Goal: Transaction & Acquisition: Purchase product/service

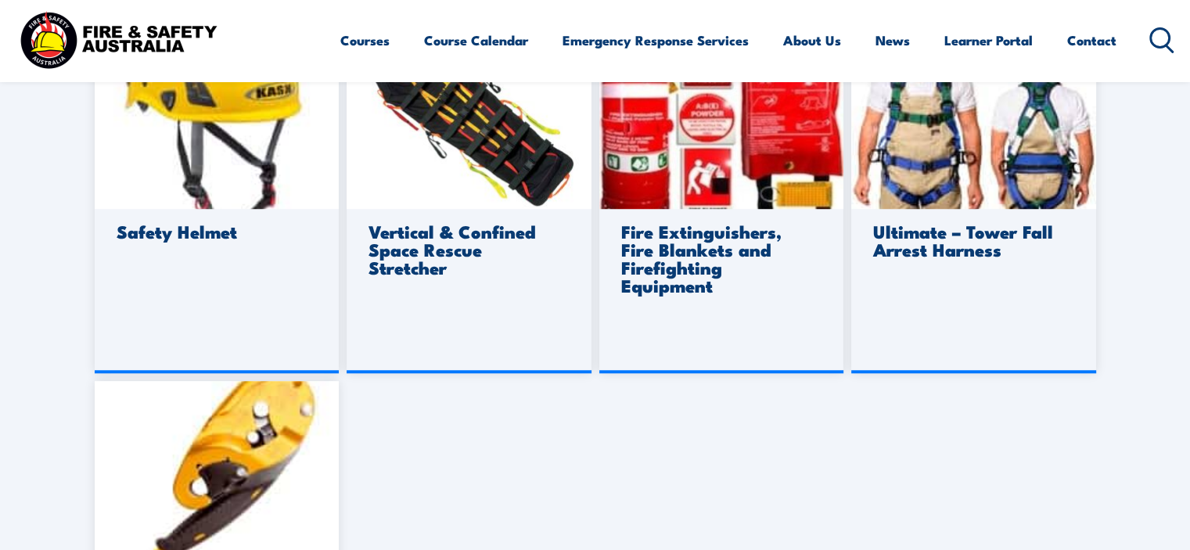
scroll to position [1252, 0]
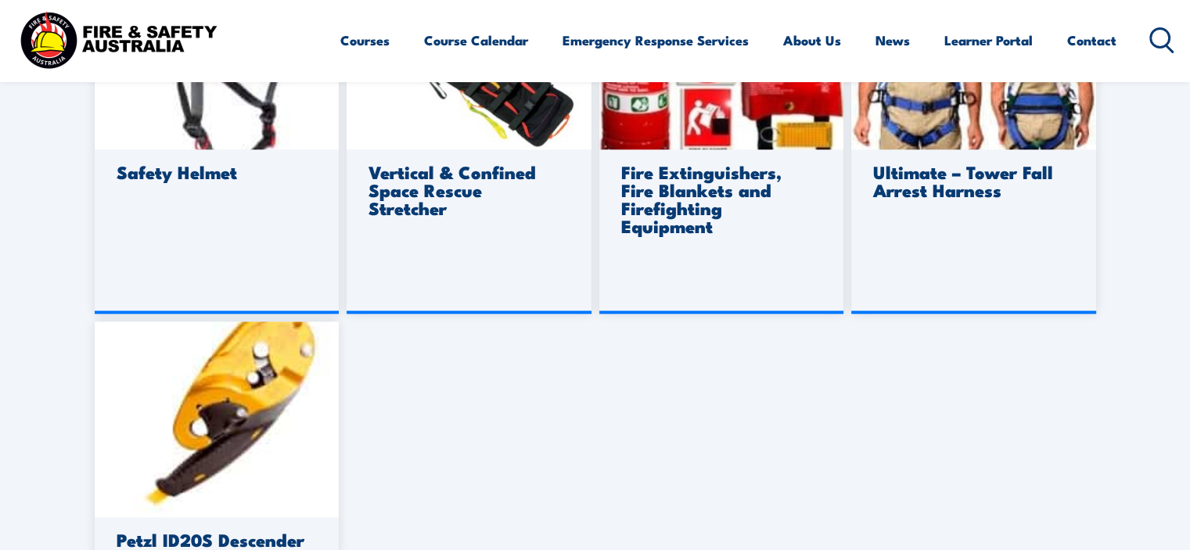
click at [684, 314] on link "VIEW DETAILS" at bounding box center [721, 314] width 245 height 0
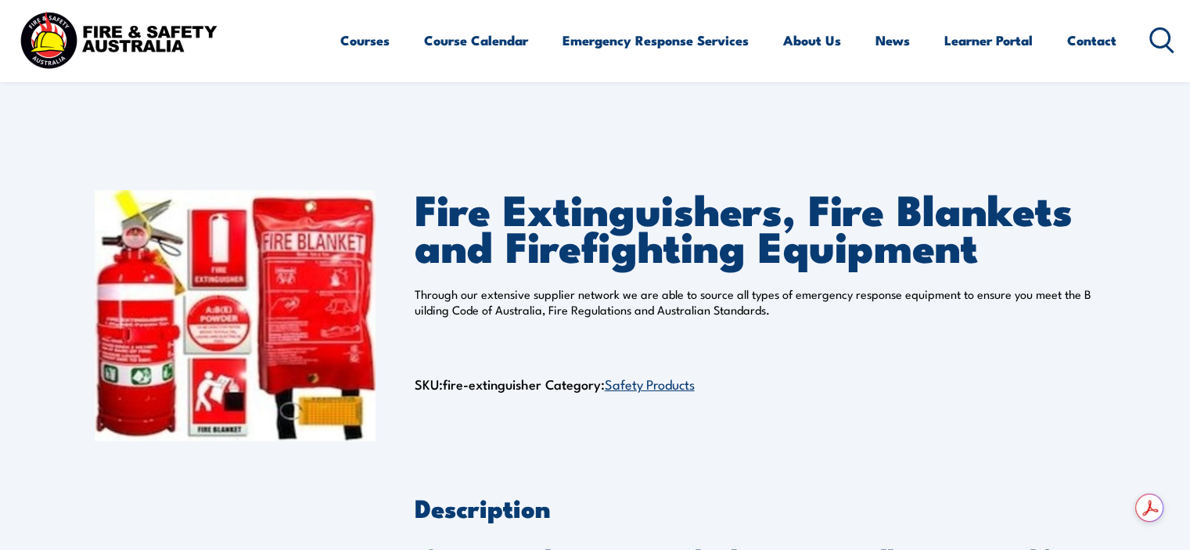
click at [636, 382] on link "Safety Products" at bounding box center [650, 383] width 90 height 19
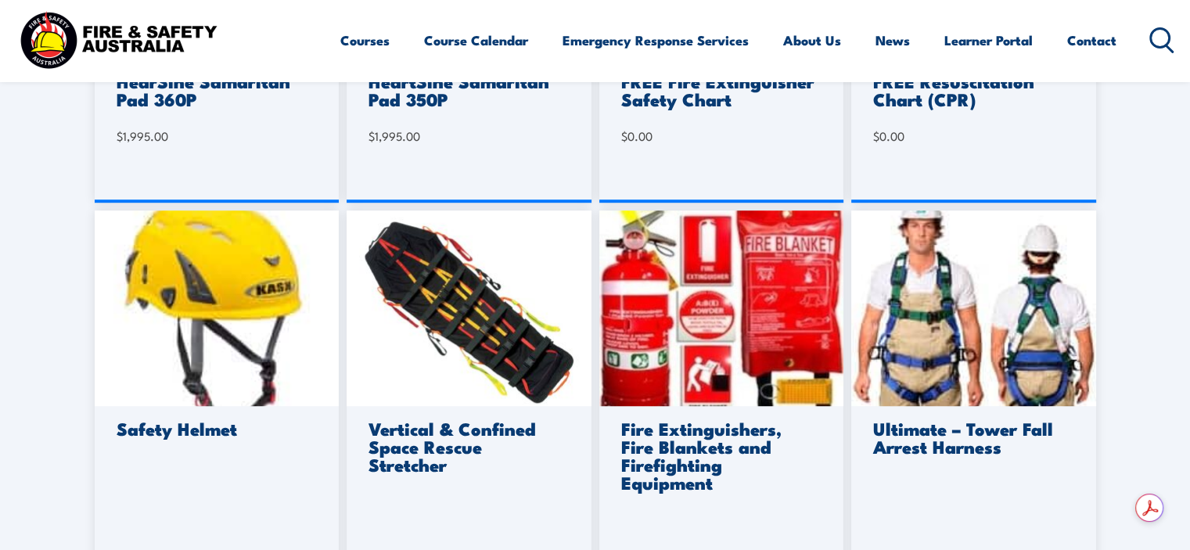
scroll to position [704, 0]
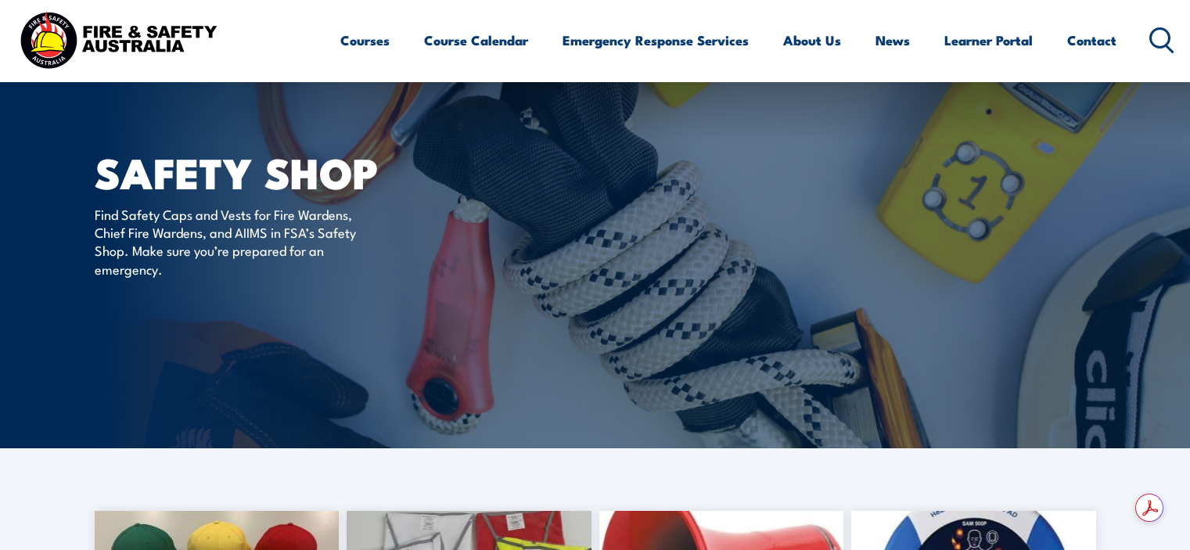
scroll to position [1252, 0]
